Goal: Information Seeking & Learning: Learn about a topic

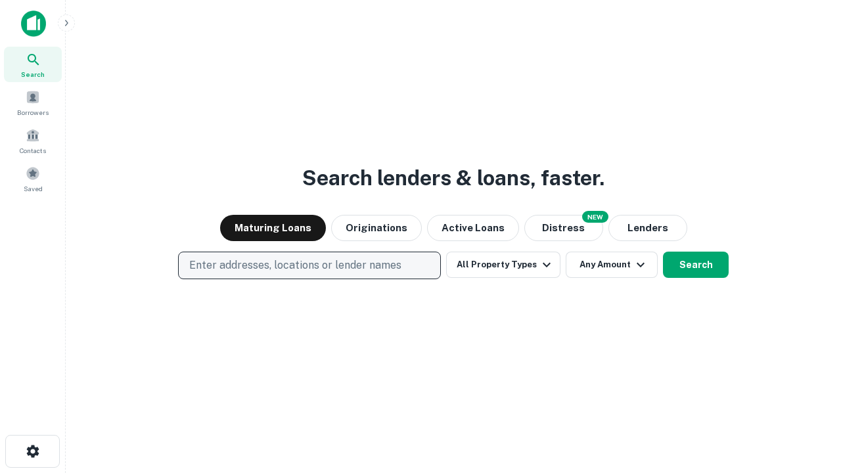
click at [309, 265] on p "Enter addresses, locations or lender names" at bounding box center [295, 265] width 212 height 16
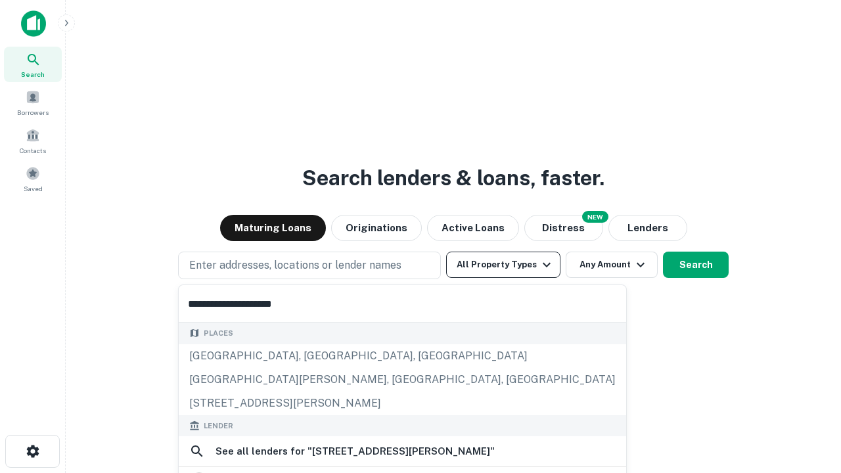
click at [314, 368] on div "[GEOGRAPHIC_DATA], [GEOGRAPHIC_DATA], [GEOGRAPHIC_DATA]" at bounding box center [402, 356] width 447 height 24
click at [503, 265] on button "All Property Types" at bounding box center [503, 265] width 114 height 26
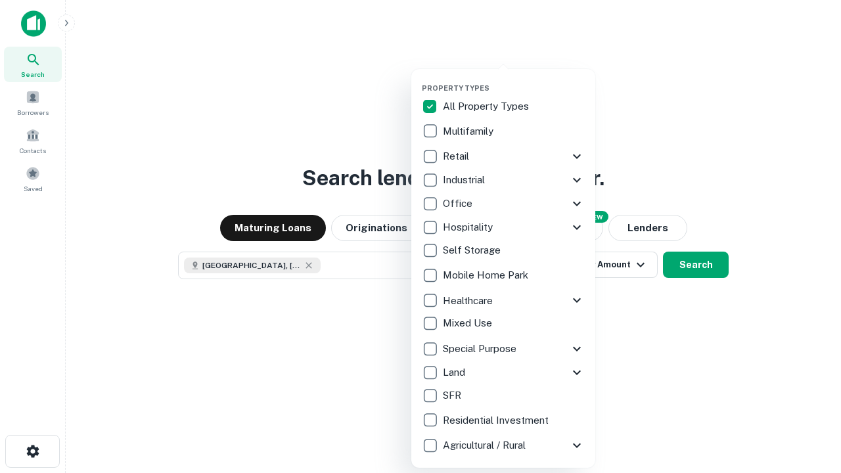
click at [514, 79] on button "button" at bounding box center [514, 79] width 184 height 1
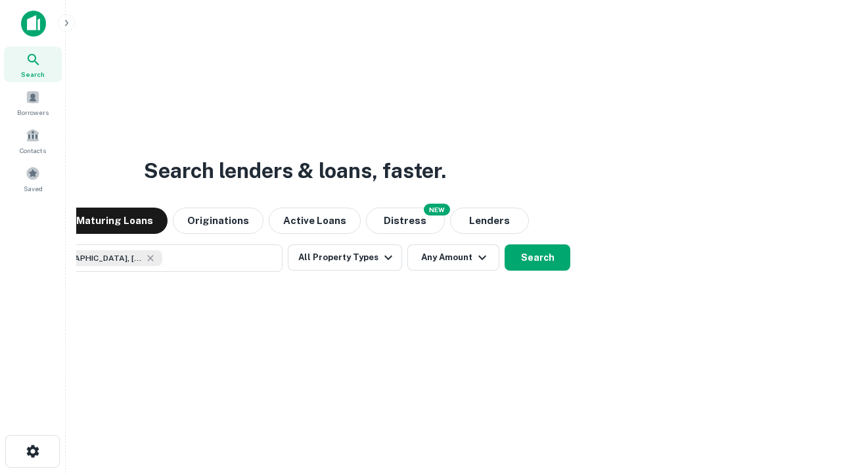
scroll to position [21, 0]
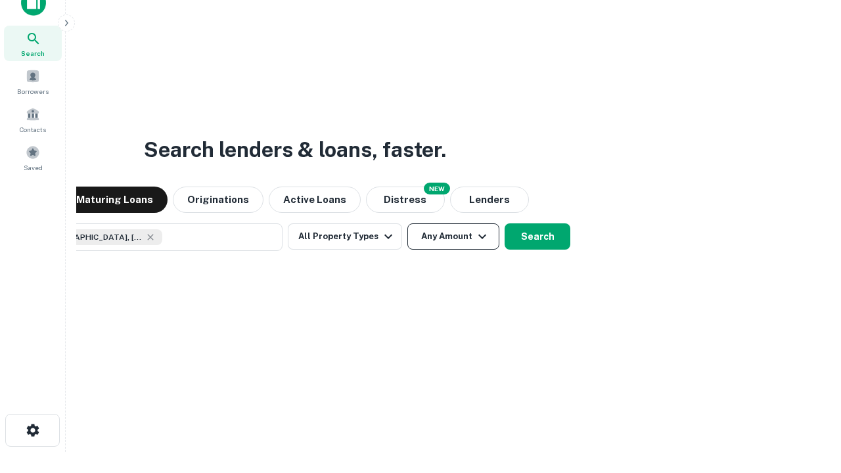
click at [407, 223] on button "Any Amount" at bounding box center [453, 236] width 92 height 26
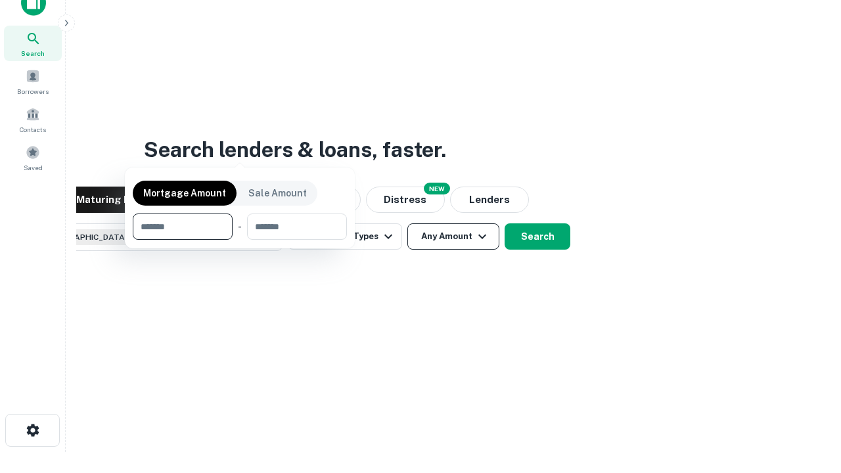
scroll to position [95, 372]
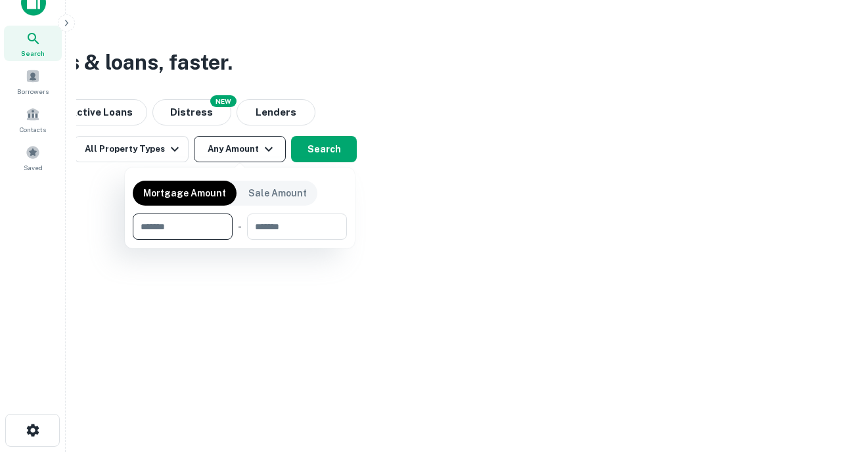
type input "*******"
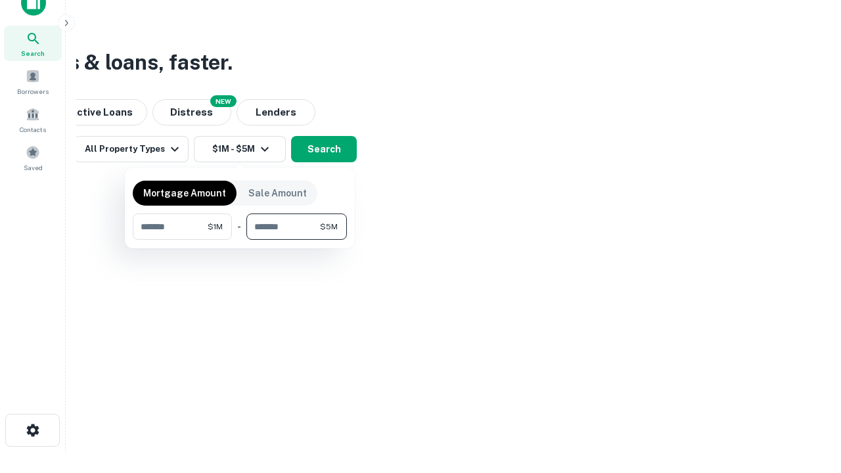
type input "*******"
click at [240, 240] on button "button" at bounding box center [240, 240] width 214 height 1
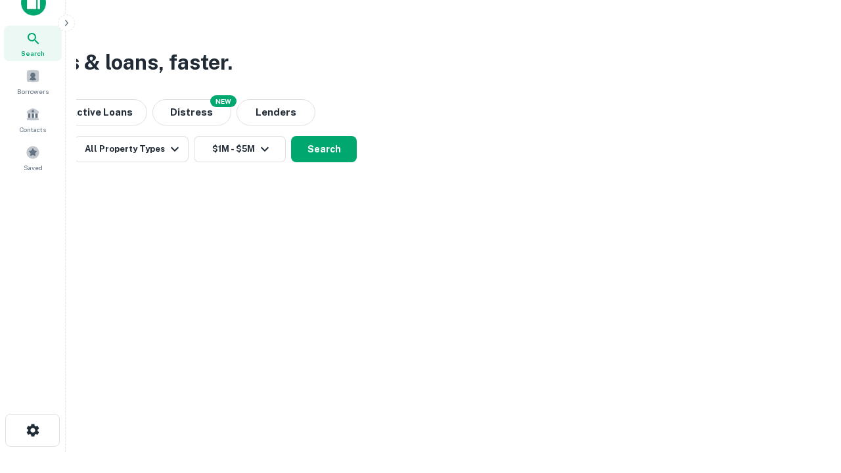
scroll to position [21, 0]
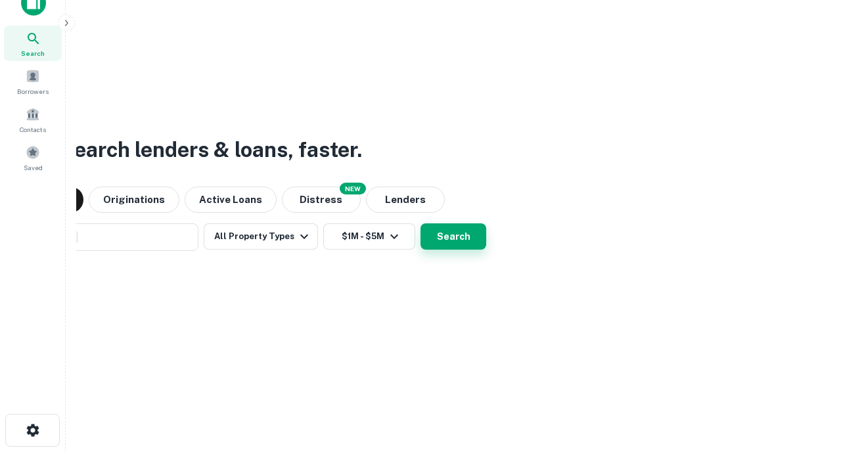
click at [420, 223] on button "Search" at bounding box center [453, 236] width 66 height 26
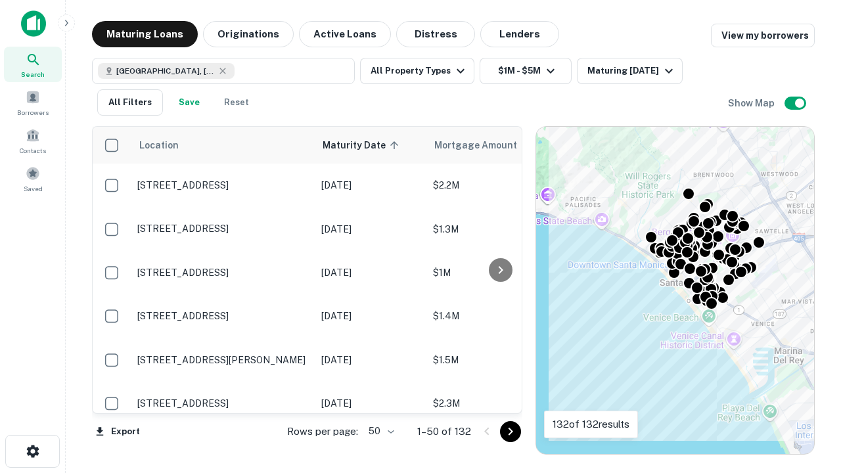
click at [379, 431] on body "Search Borrowers Contacts Saved Maturing Loans Originations Active Loans Distre…" at bounding box center [420, 236] width 841 height 473
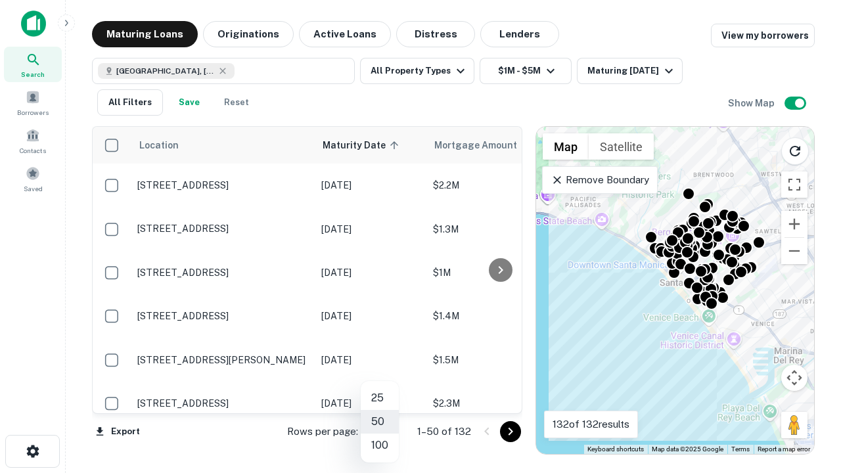
click at [380, 398] on li "25" at bounding box center [380, 398] width 38 height 24
